Goal: Check status: Check status

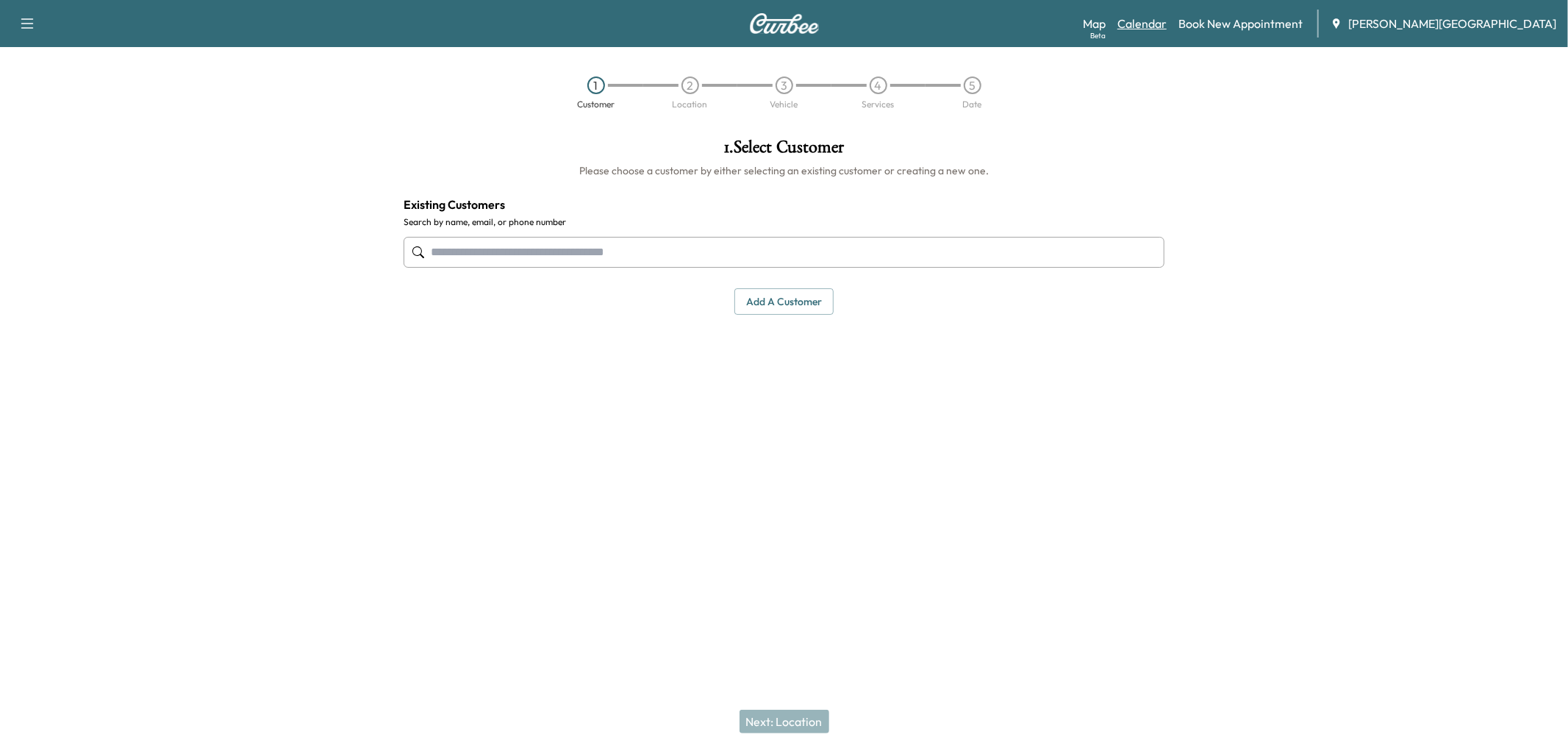
click at [1167, 31] on link "Calendar" at bounding box center [1141, 23] width 50 height 18
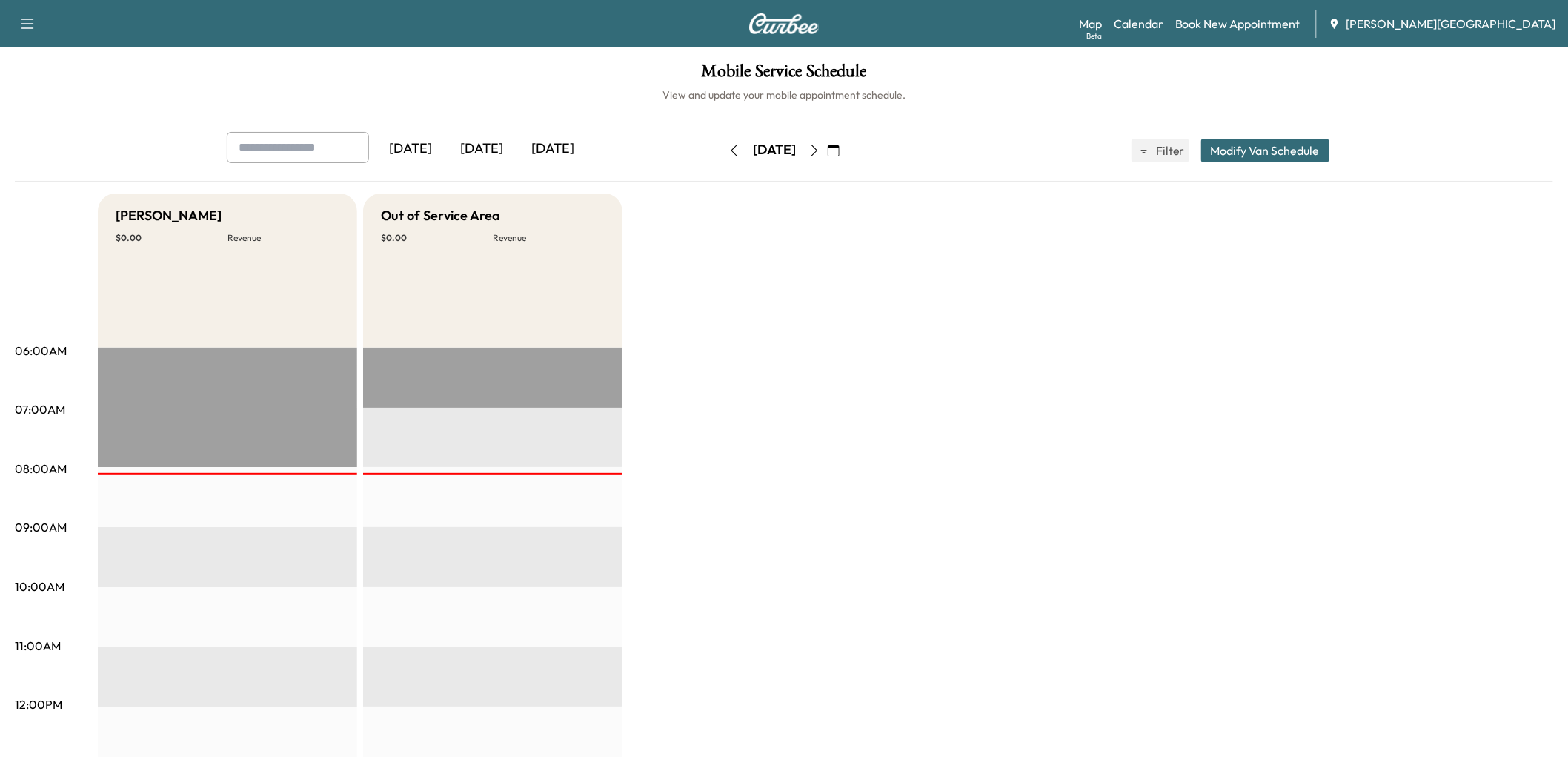
click at [722, 162] on button "button" at bounding box center [734, 150] width 26 height 24
click at [729, 156] on icon "button" at bounding box center [734, 150] width 12 height 12
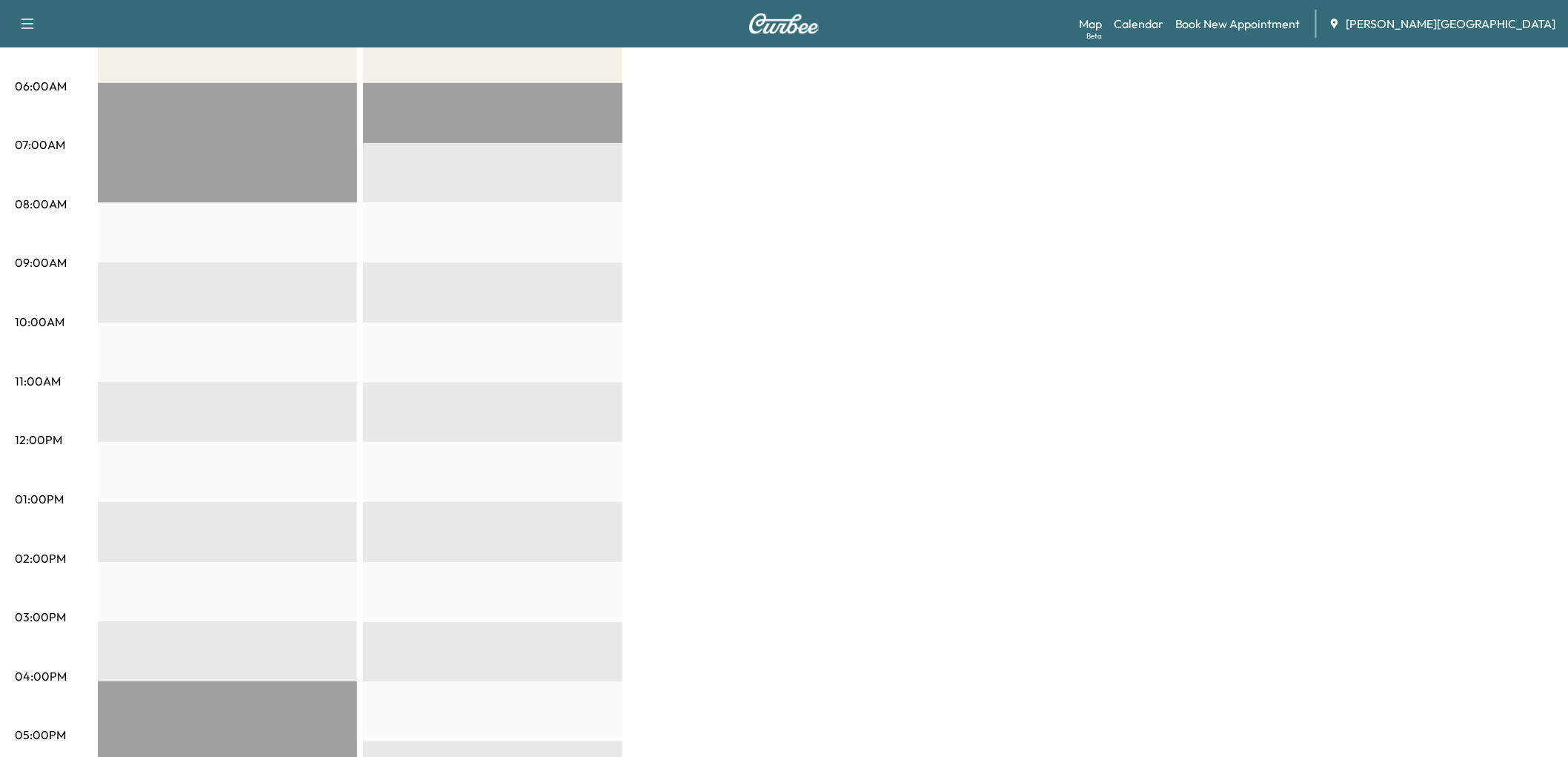
scroll to position [28, 0]
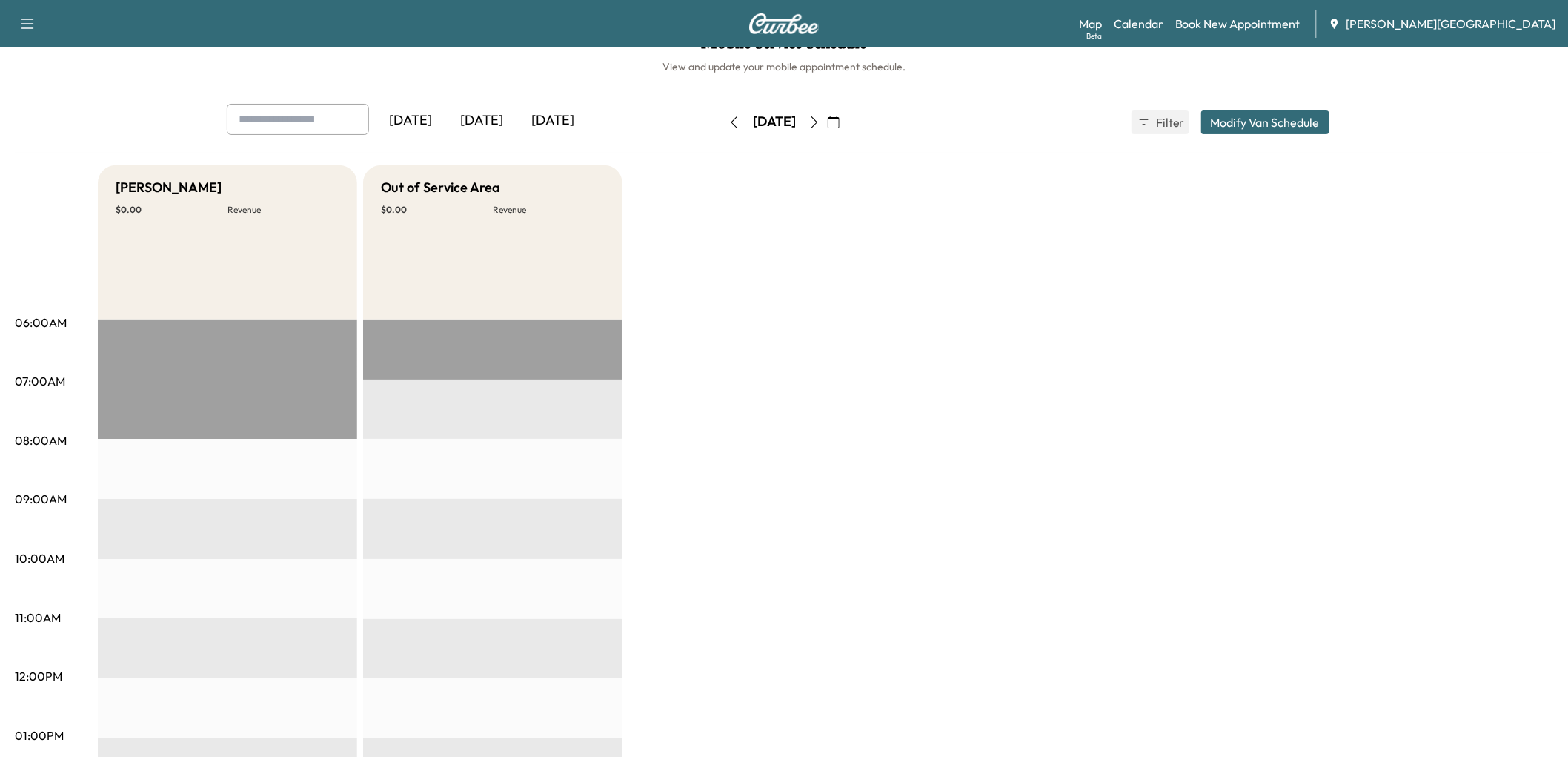
click at [729, 129] on icon "button" at bounding box center [734, 122] width 12 height 12
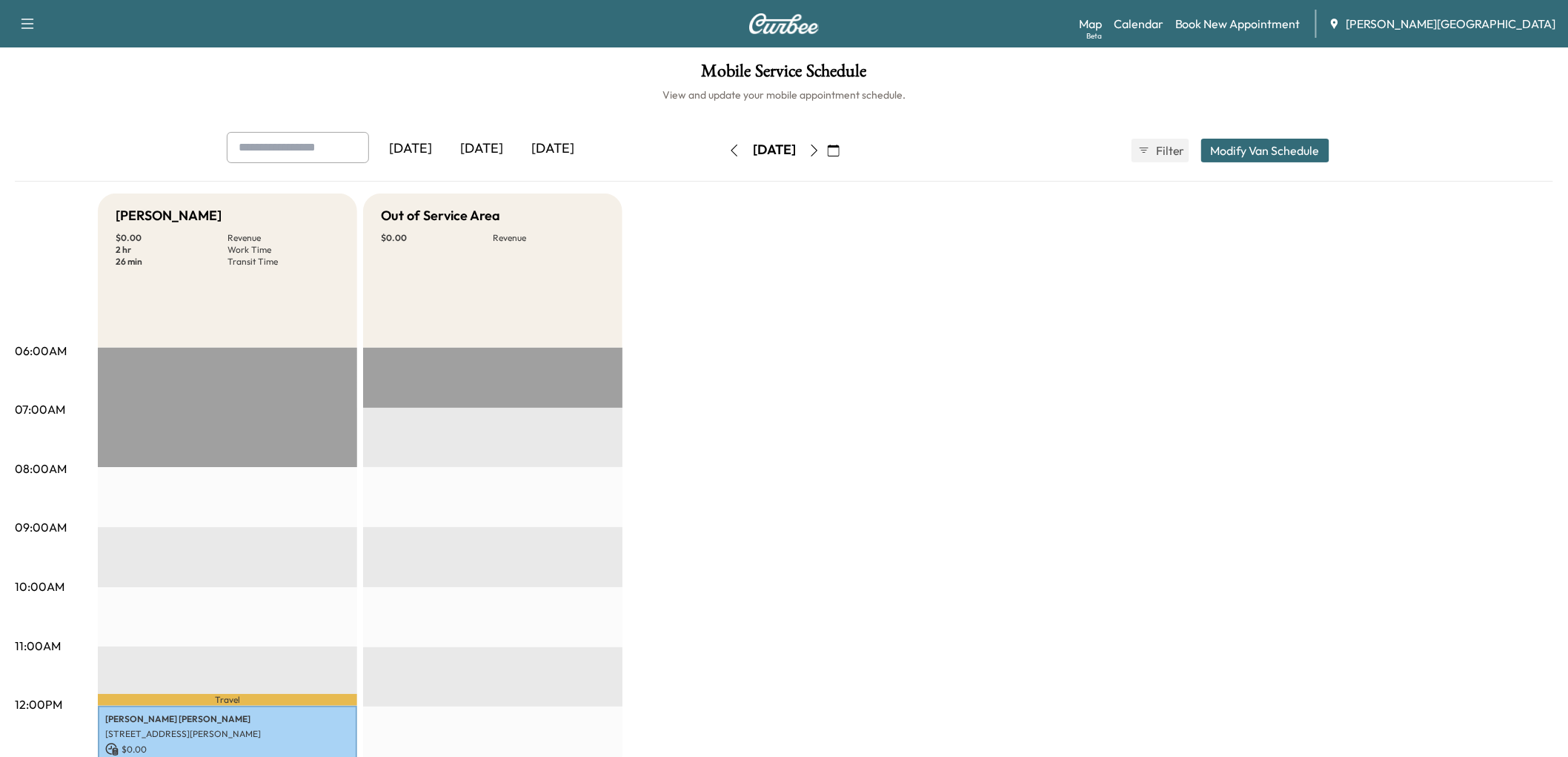
click at [729, 156] on icon "button" at bounding box center [734, 150] width 12 height 12
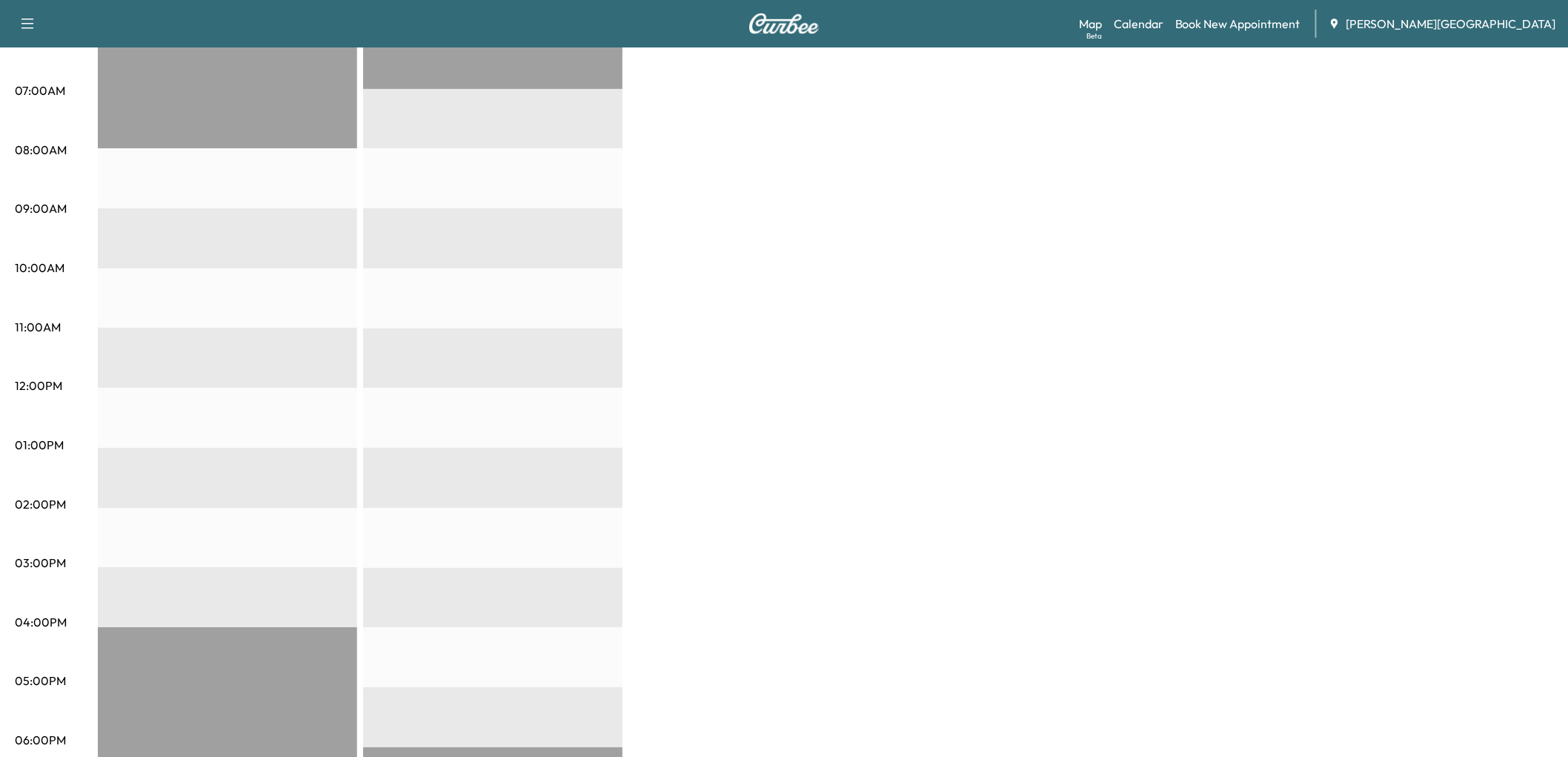
scroll to position [82, 0]
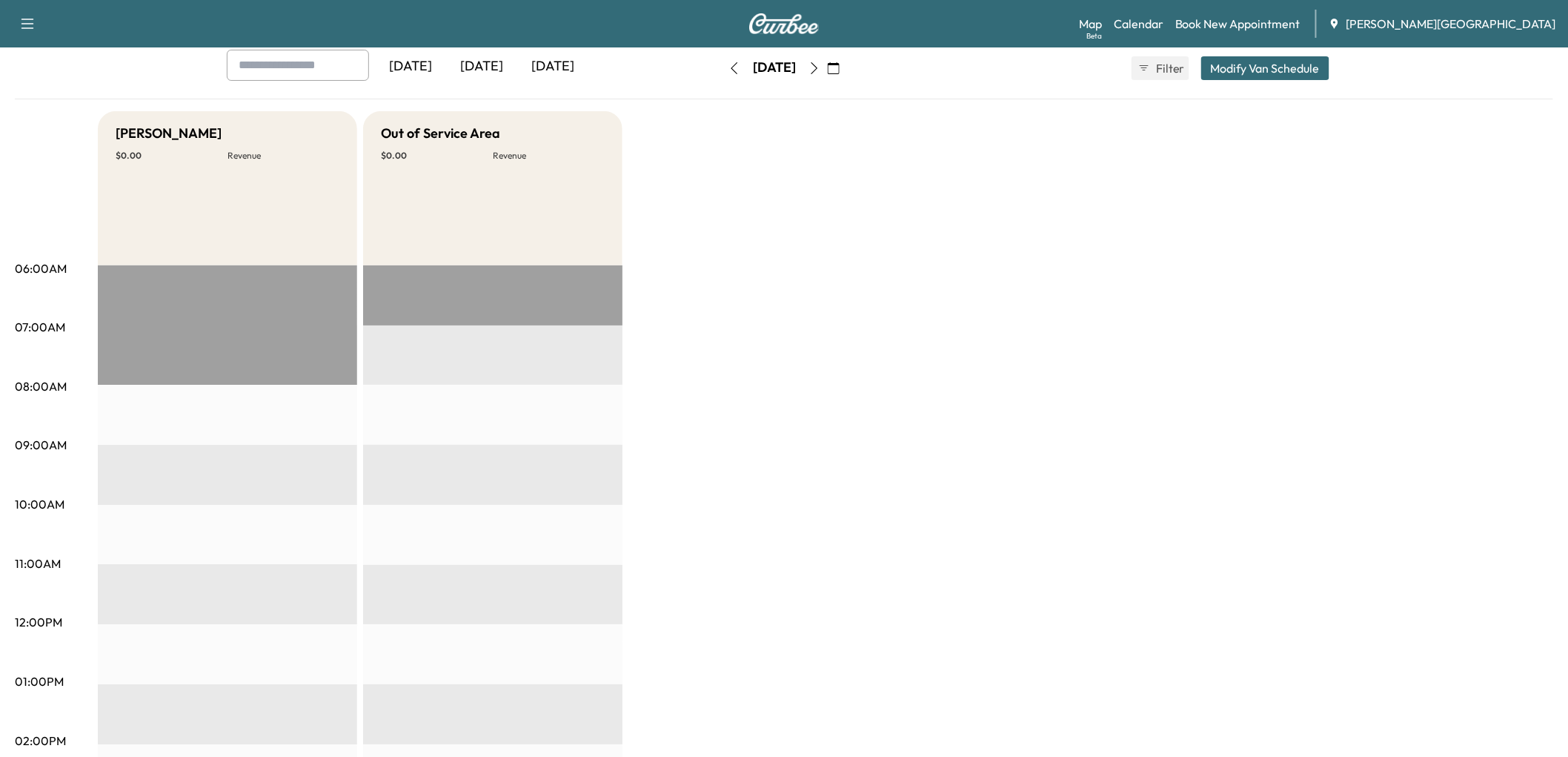
click at [729, 74] on icon "button" at bounding box center [734, 68] width 12 height 12
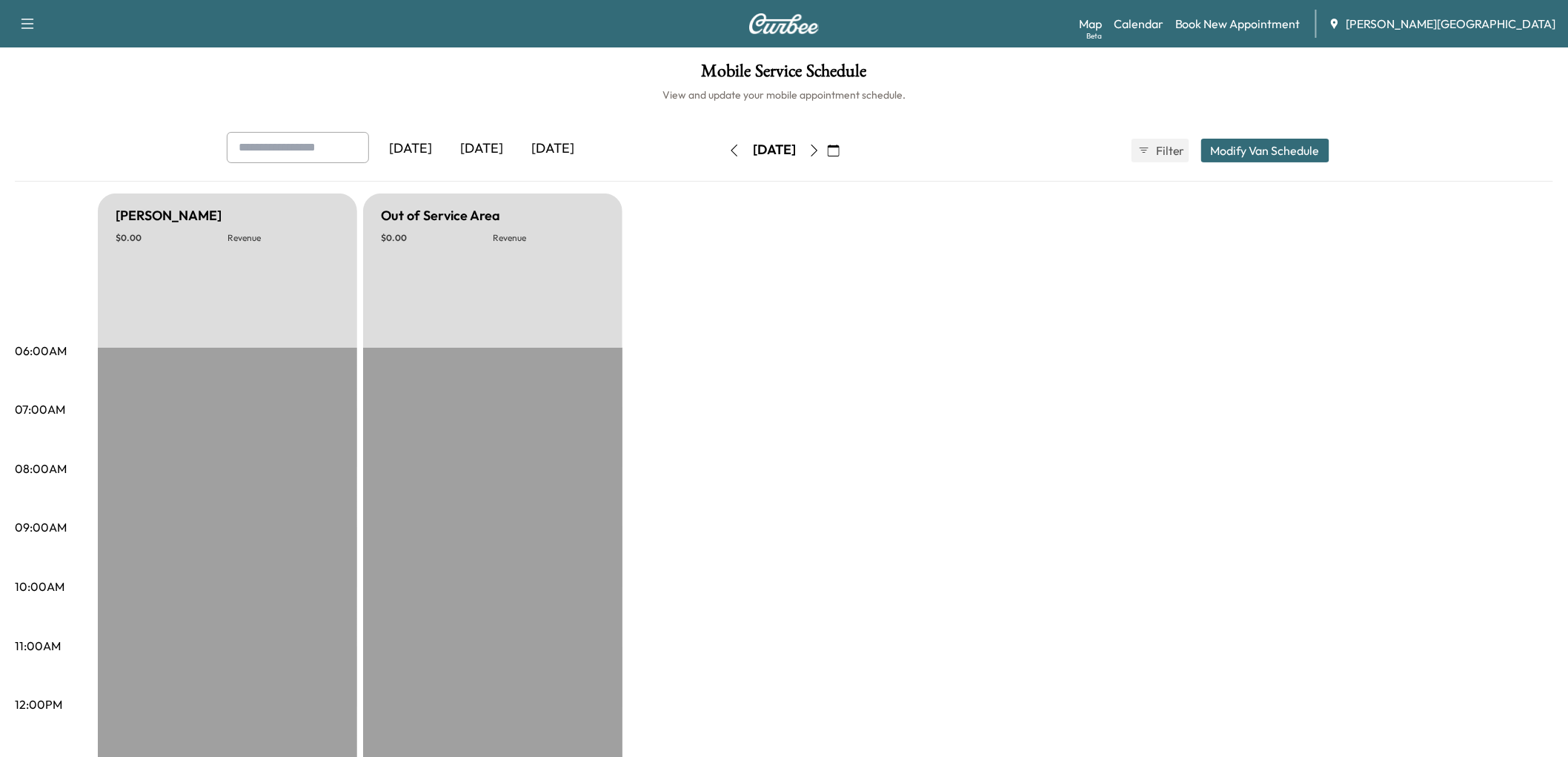
click at [729, 156] on icon "button" at bounding box center [734, 150] width 12 height 12
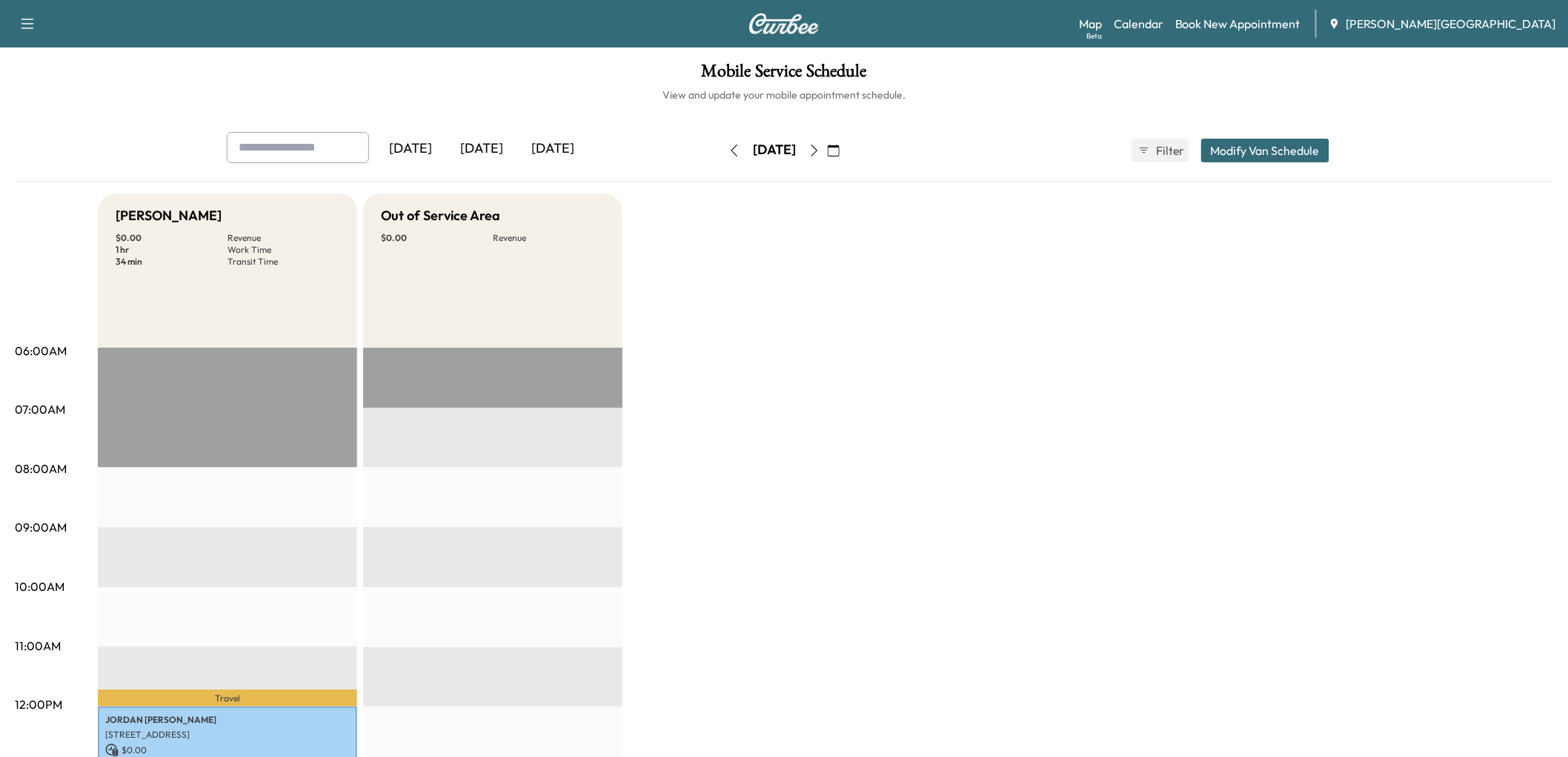
click at [731, 156] on icon "button" at bounding box center [734, 150] width 7 height 12
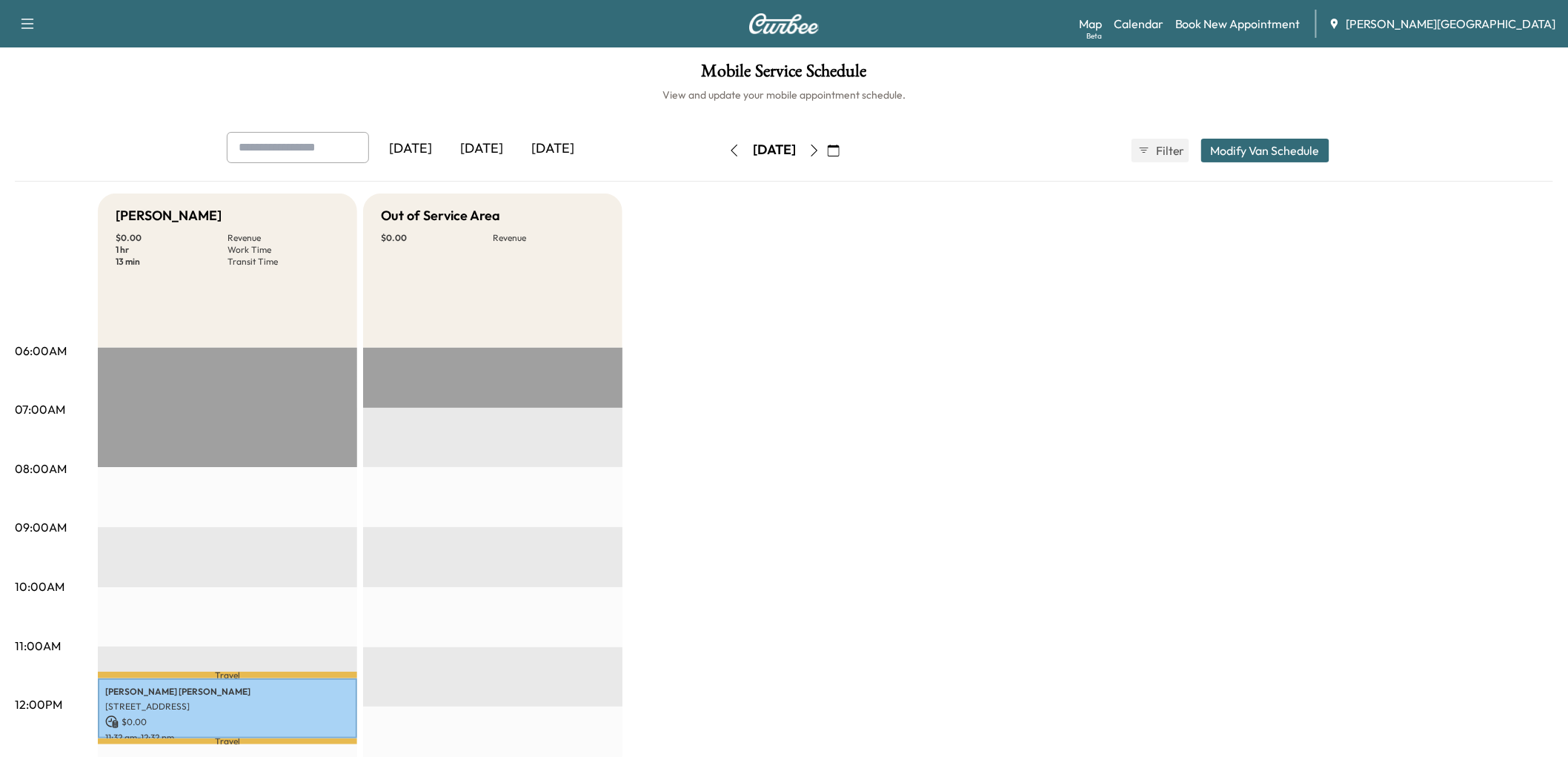
click at [729, 156] on icon "button" at bounding box center [734, 150] width 12 height 12
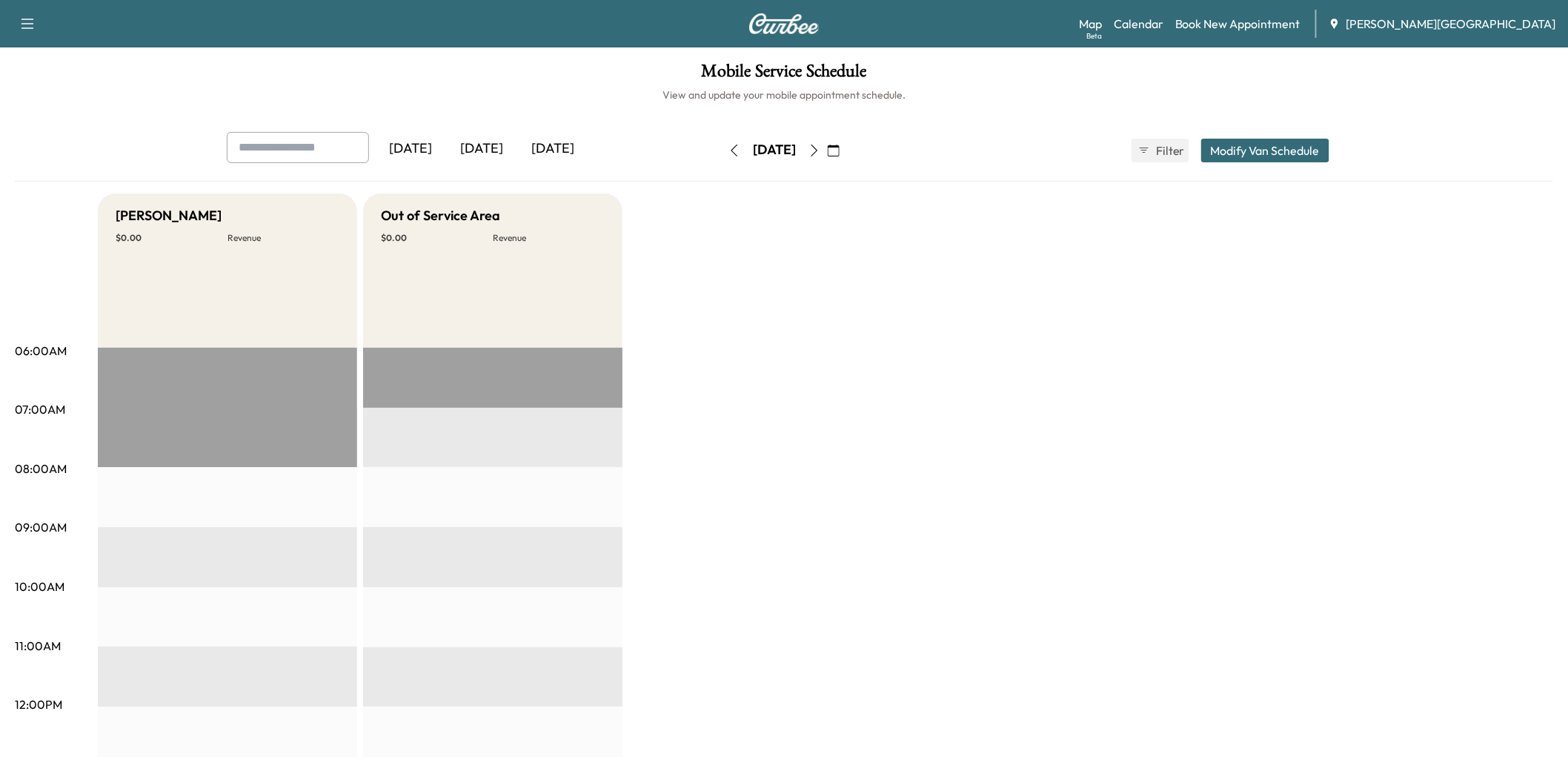
click at [729, 156] on icon "button" at bounding box center [734, 150] width 12 height 12
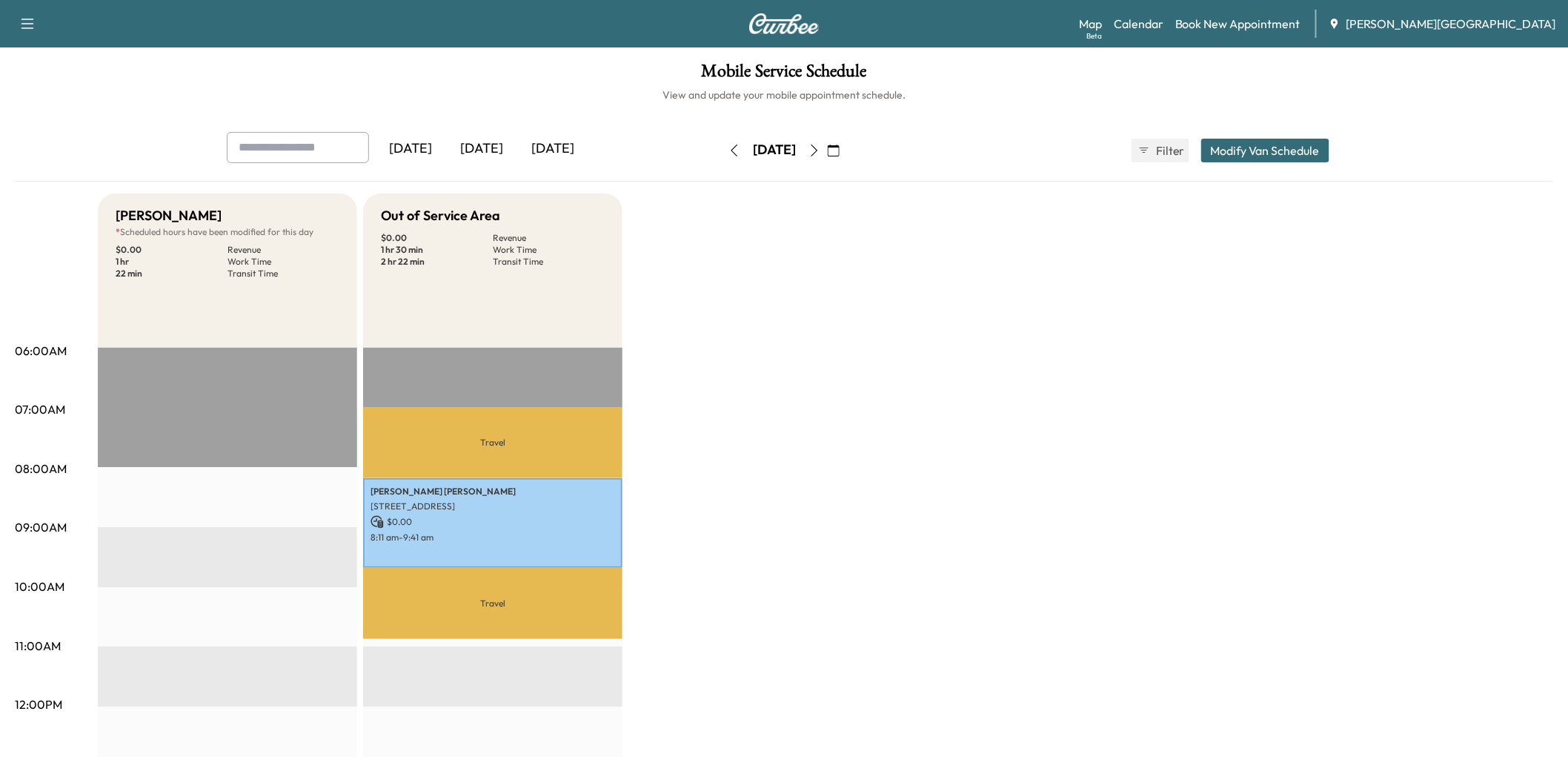
click at [729, 156] on icon "button" at bounding box center [734, 150] width 12 height 12
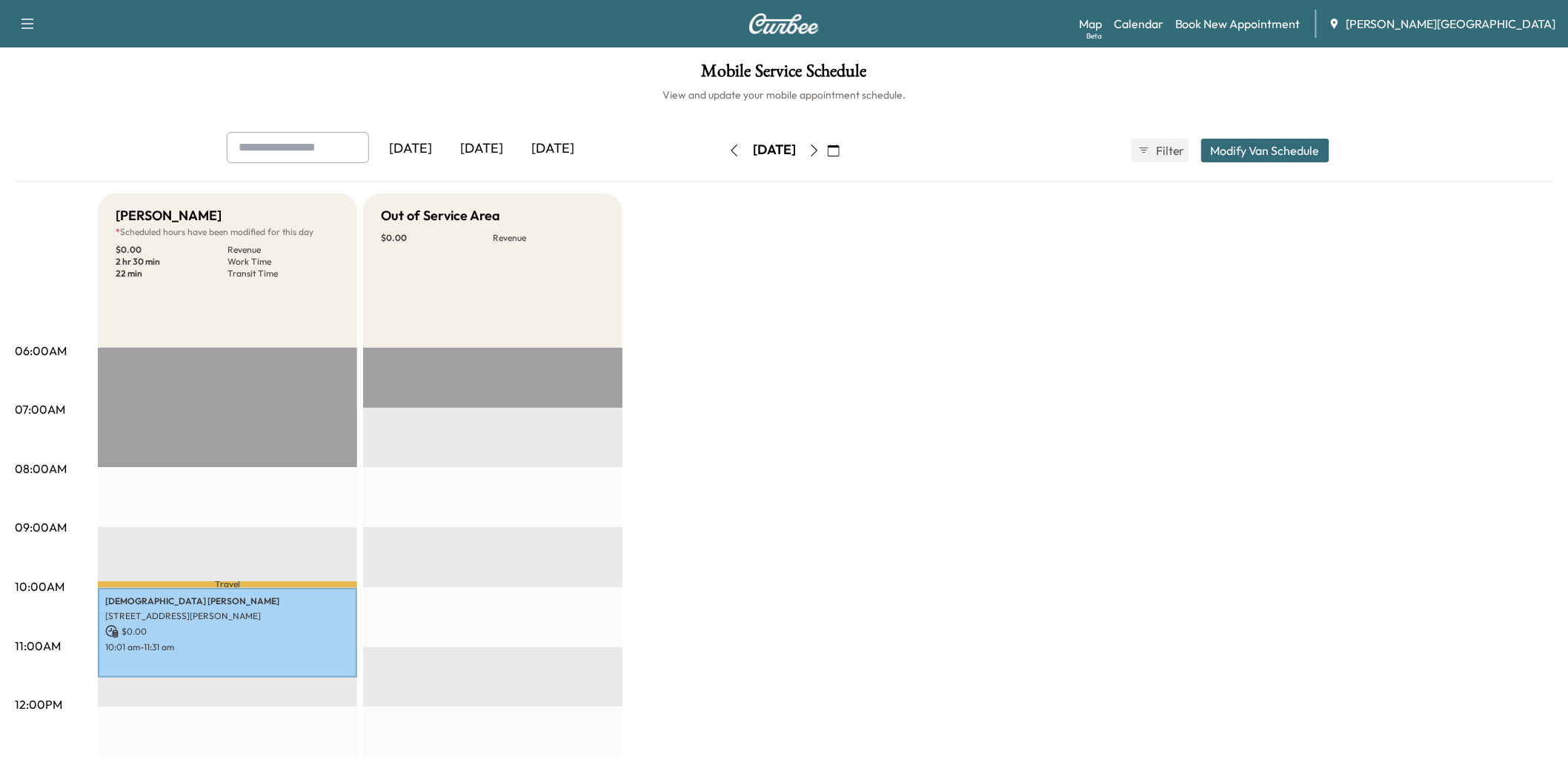
click at [729, 156] on icon "button" at bounding box center [734, 150] width 12 height 12
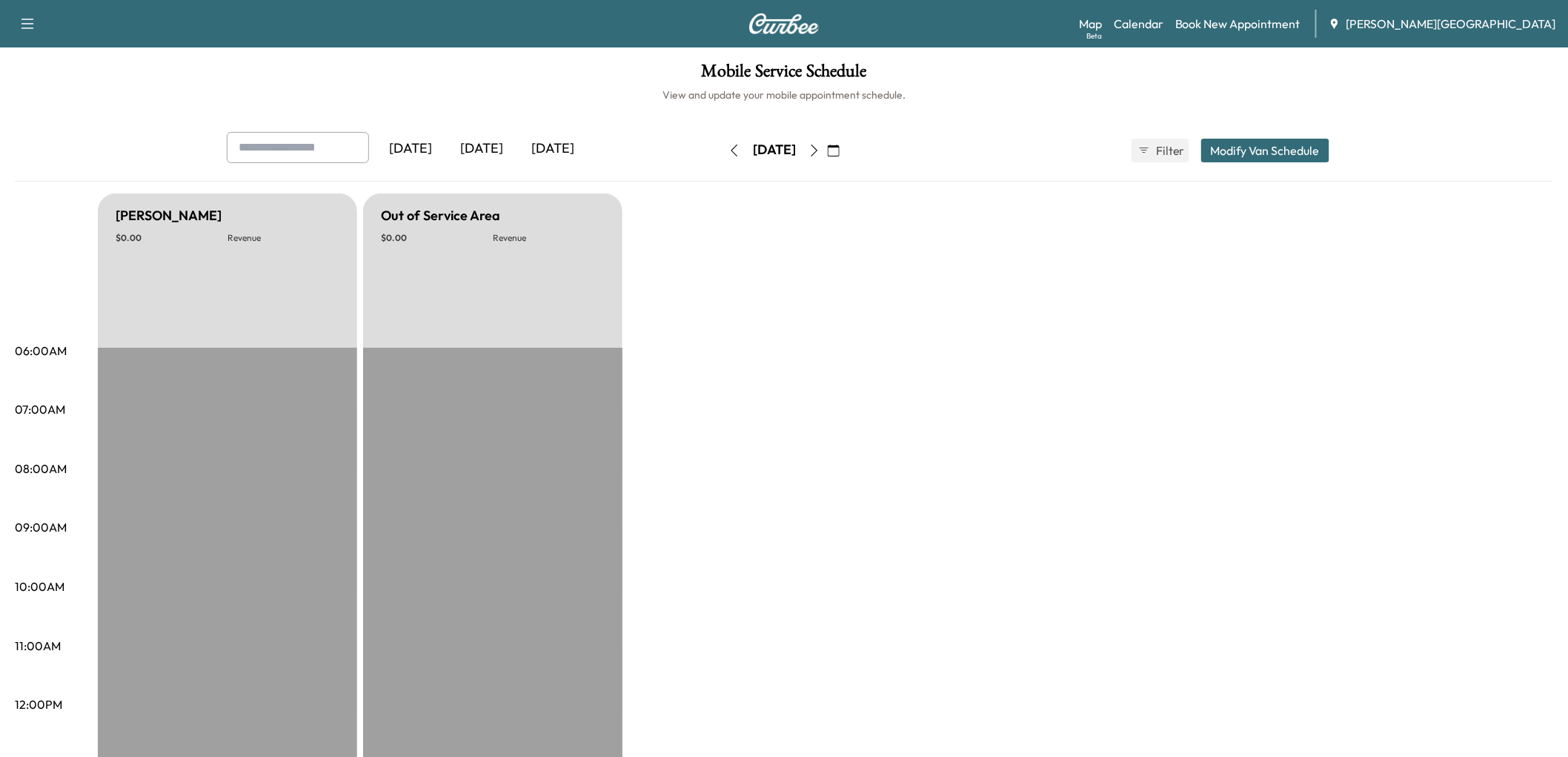
click at [729, 156] on icon "button" at bounding box center [734, 150] width 12 height 12
click at [722, 162] on button "button" at bounding box center [734, 150] width 26 height 24
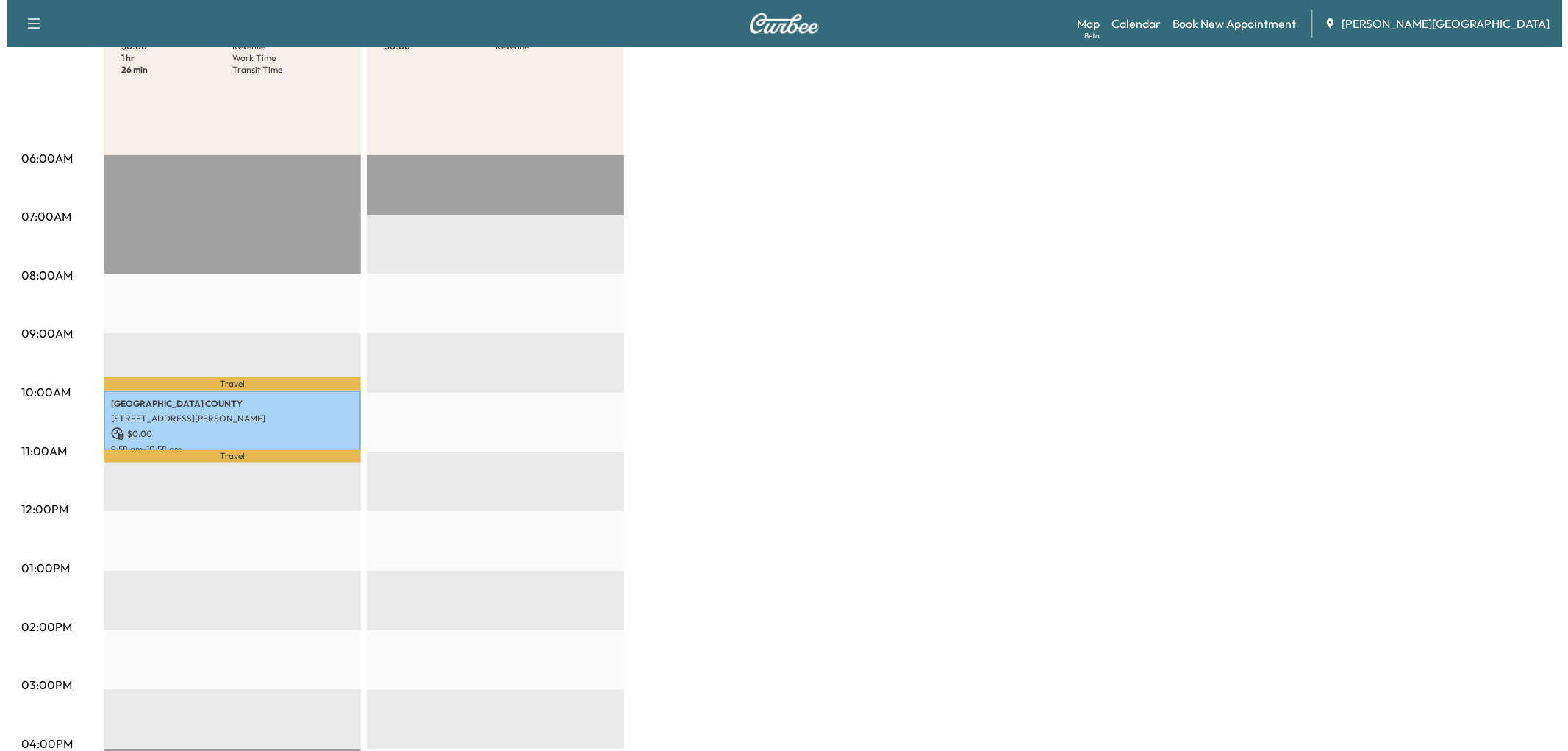
scroll to position [244, 0]
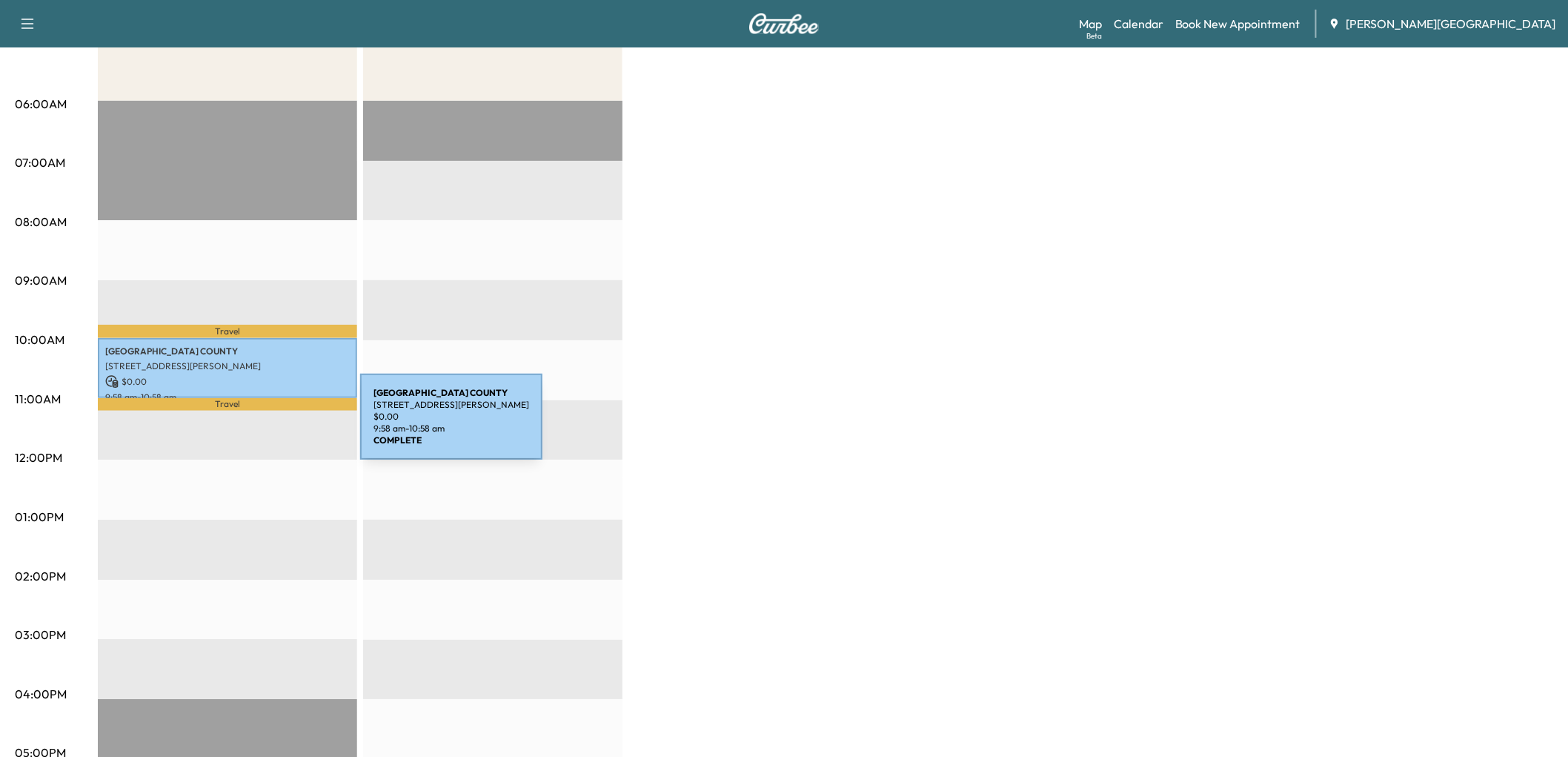
click at [249, 388] on p "$ 0.00" at bounding box center [227, 382] width 244 height 14
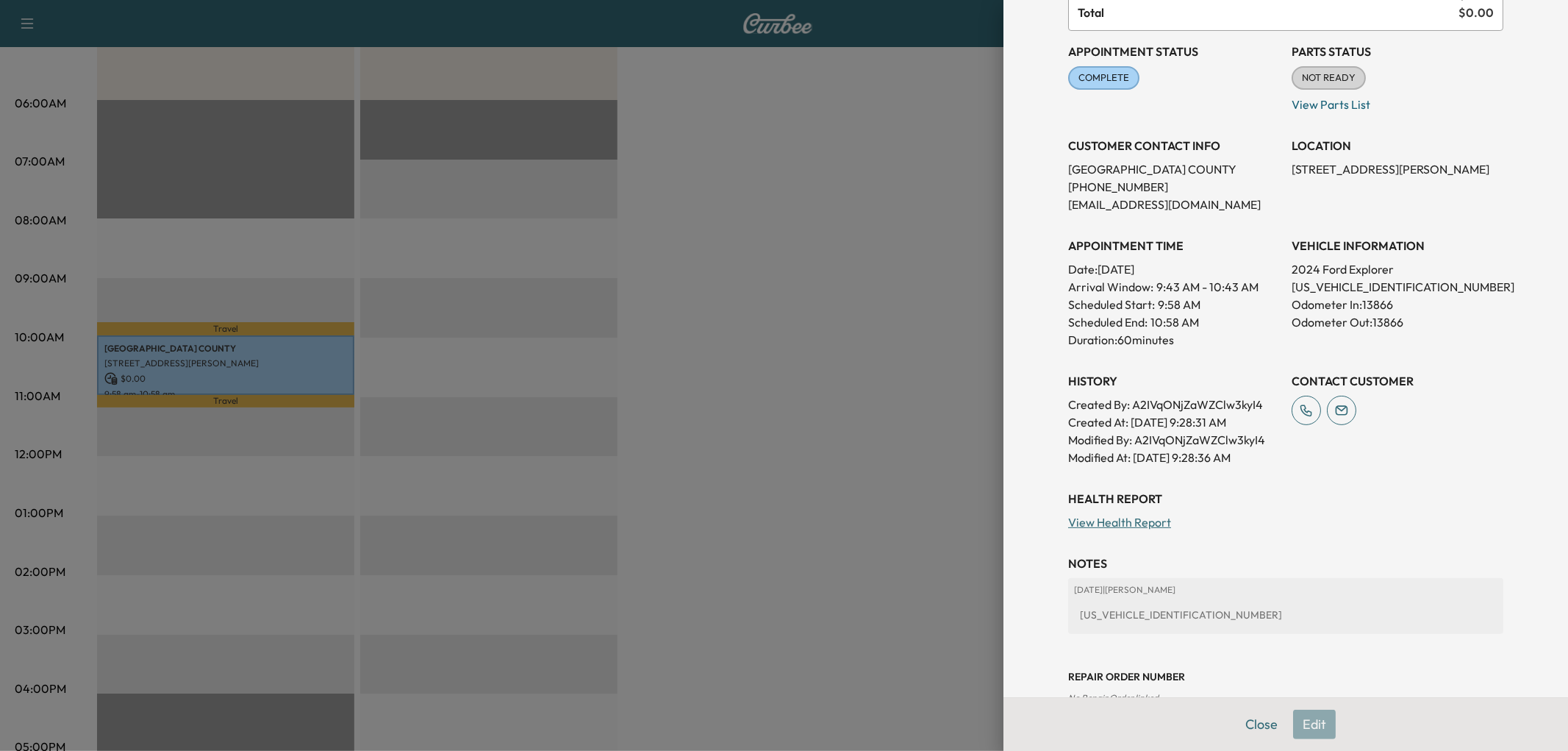
scroll to position [164, 0]
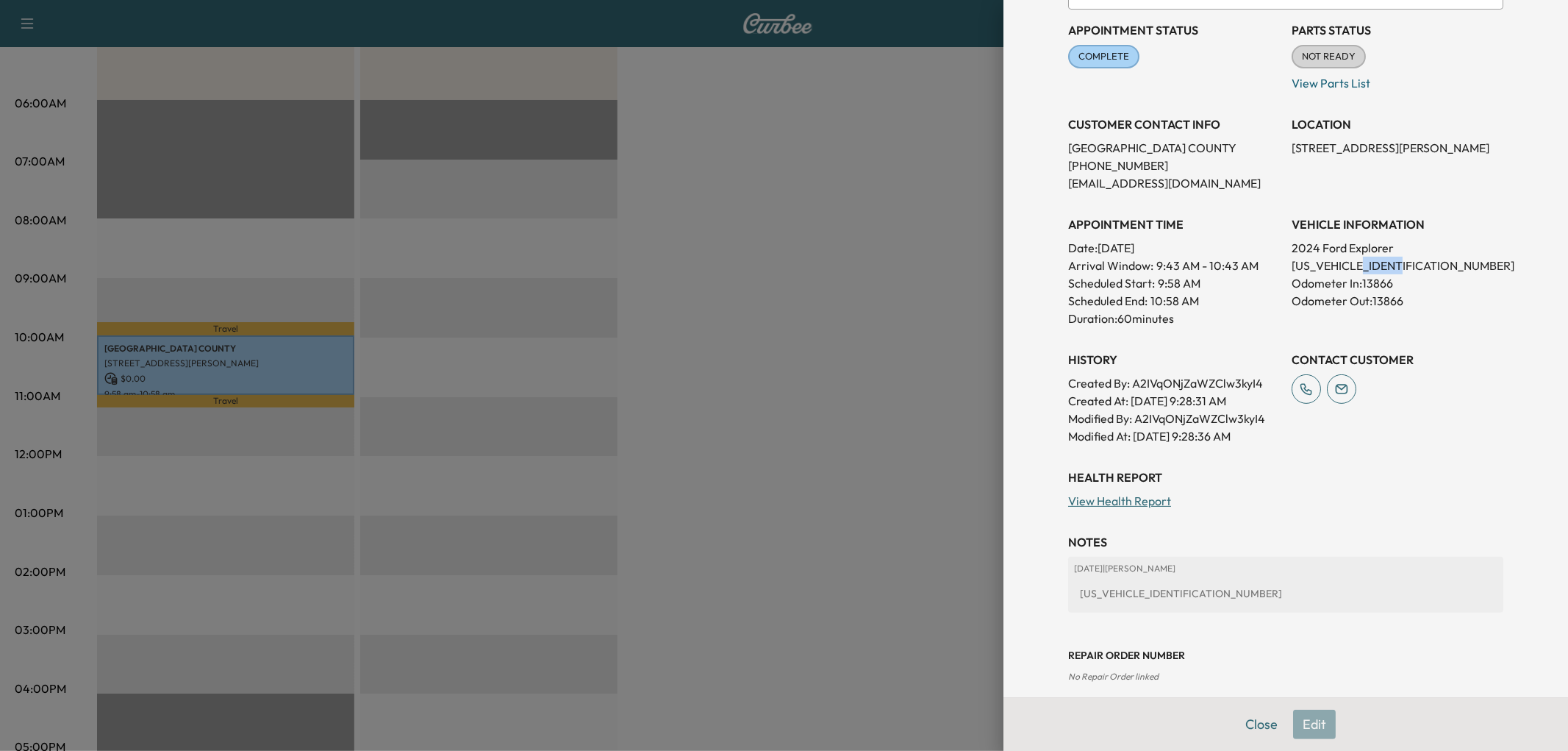
drag, startPoint x: 1367, startPoint y: 370, endPoint x: 1434, endPoint y: 366, distance: 67.1
click at [1434, 274] on p "[US_VEHICLE_IDENTIFICATION_NUMBER]" at bounding box center [1397, 265] width 211 height 18
copy p "A85882"
